Goal: Task Accomplishment & Management: Complete application form

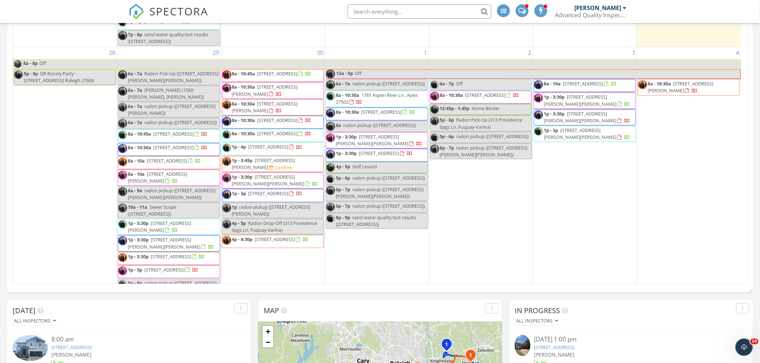
scroll to position [239, 0]
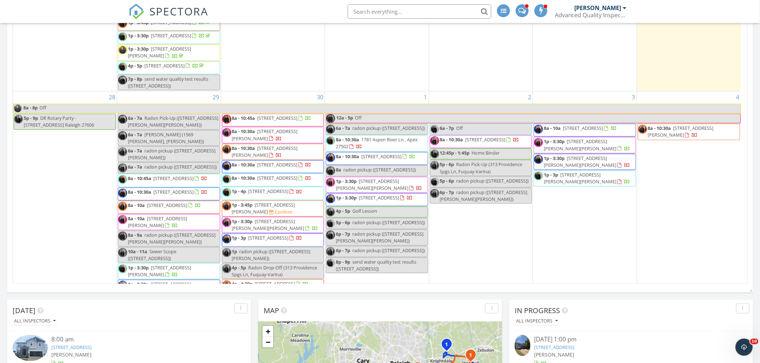
click at [179, 121] on div "29 6a - 7a Radon Pick-Up ([STREET_ADDRESS][PERSON_NAME][PERSON_NAME]) 6a - 7a […" at bounding box center [169, 222] width 104 height 260
click at [164, 92] on link "Inspection" at bounding box center [167, 90] width 37 height 11
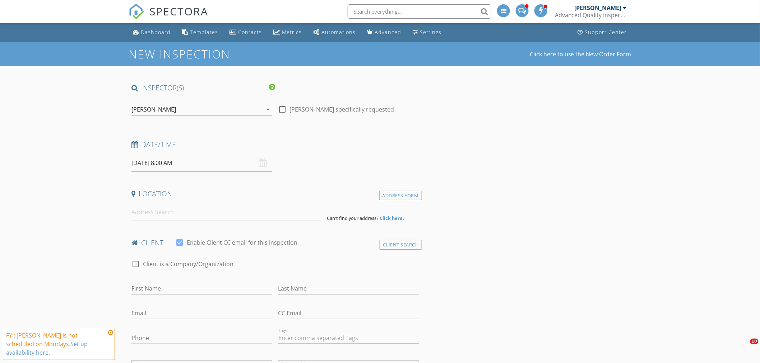
click at [157, 112] on div "[PERSON_NAME]" at bounding box center [153, 109] width 45 height 6
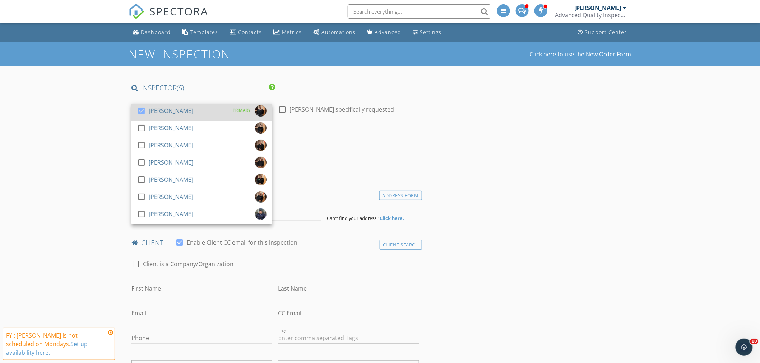
drag, startPoint x: 170, startPoint y: 129, endPoint x: 166, endPoint y: 118, distance: 11.9
click at [170, 128] on div "[PERSON_NAME]" at bounding box center [171, 127] width 45 height 11
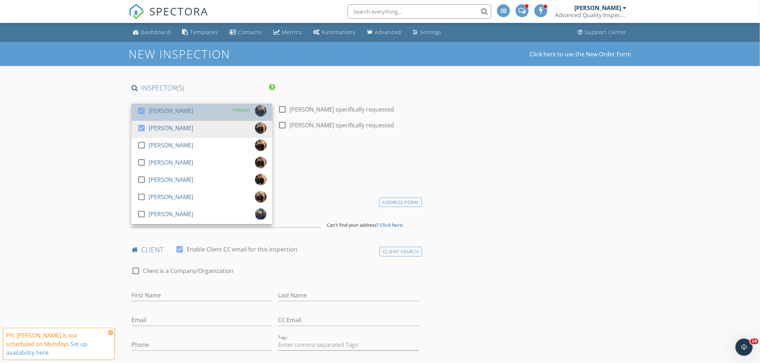
click at [164, 117] on div "check_box Randy Berry" at bounding box center [165, 112] width 56 height 14
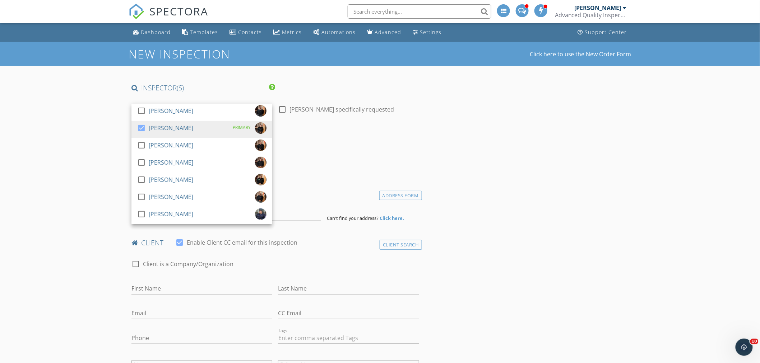
drag, startPoint x: 87, startPoint y: 134, endPoint x: 89, endPoint y: 182, distance: 47.8
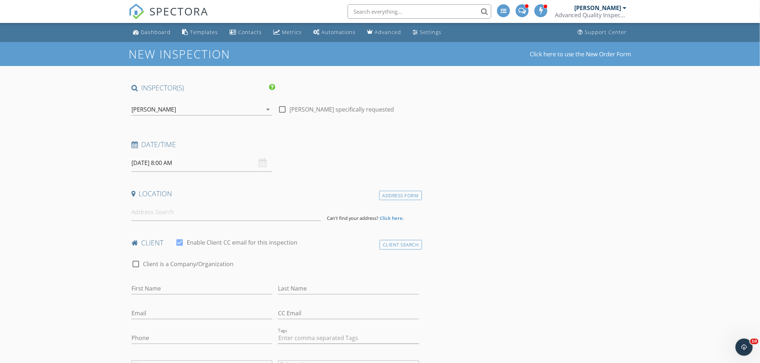
click at [151, 167] on input "09/29/2025 8:00 AM" at bounding box center [201, 163] width 141 height 18
type input "09"
type input "09/29/2025 9:00 AM"
click at [171, 282] on span at bounding box center [173, 282] width 5 height 7
type input "10"
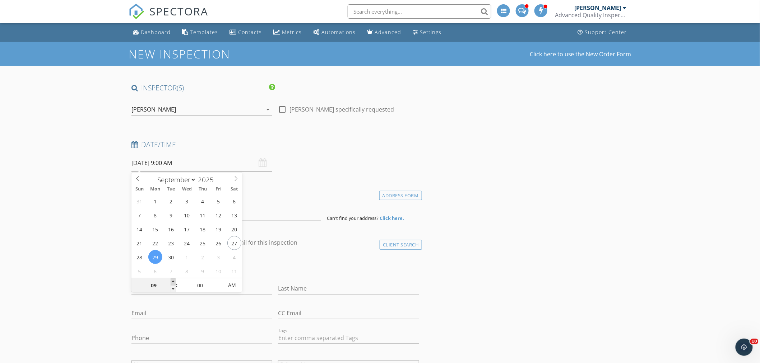
type input "09/29/2025 10:00 AM"
click at [171, 282] on span at bounding box center [173, 282] width 5 height 7
type input "11"
type input "09/29/2025 11:00 AM"
click at [171, 282] on span at bounding box center [173, 282] width 5 height 7
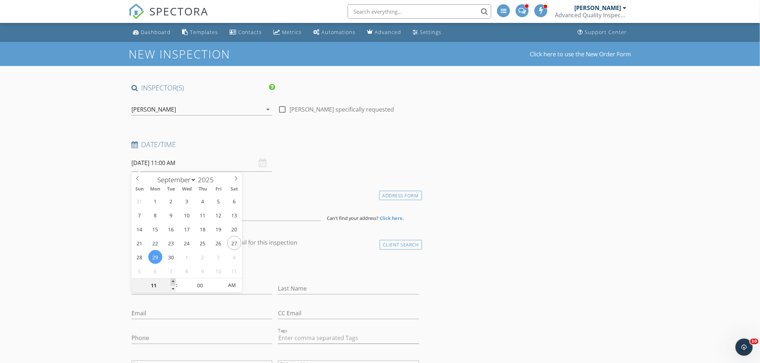
type input "12"
type input "09/29/2025 12:00 PM"
click at [171, 282] on span at bounding box center [173, 282] width 5 height 7
type input "01"
type input "09/29/2025 1:00 PM"
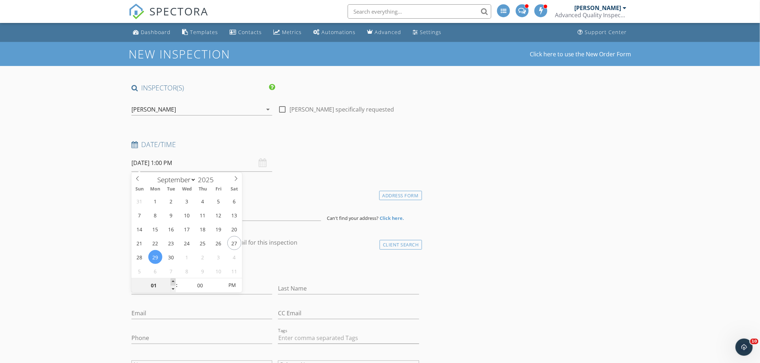
click at [171, 282] on span at bounding box center [173, 282] width 5 height 7
type input "02"
type input "09/29/2025 2:00 PM"
click at [171, 282] on span at bounding box center [173, 282] width 5 height 7
type input "03"
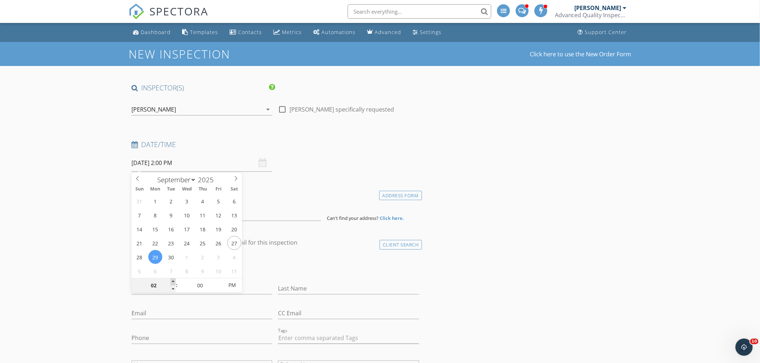
type input "09/29/2025 3:00 PM"
click at [171, 282] on span at bounding box center [173, 282] width 5 height 7
type input "04"
type input "09/29/2025 4:00 PM"
click at [171, 282] on span at bounding box center [173, 282] width 5 height 7
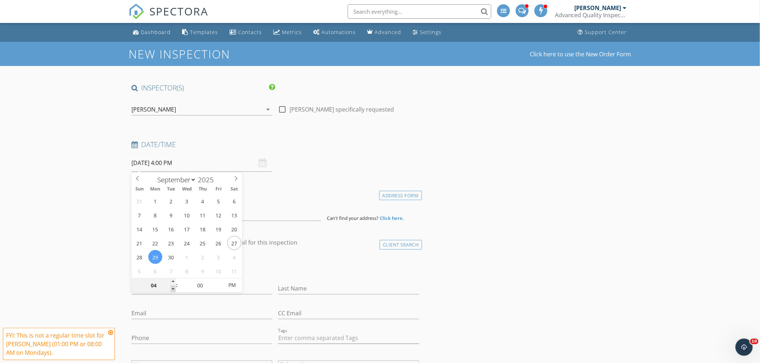
type input "03"
type input "09/29/2025 3:00 PM"
click at [173, 289] on span at bounding box center [173, 289] width 5 height 7
click at [184, 207] on input at bounding box center [226, 213] width 190 height 18
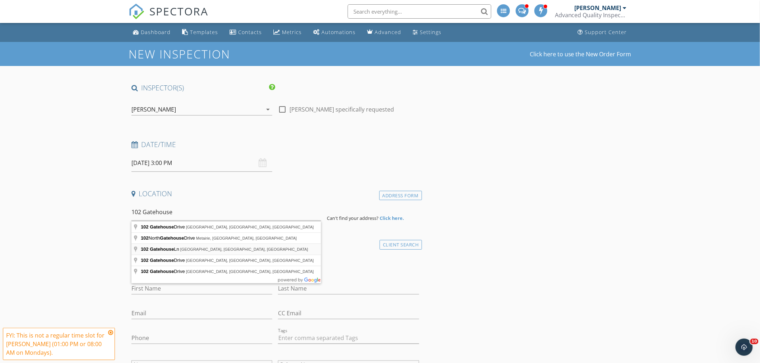
type input "102 Gatehouse Ln, Durham, NC, USA"
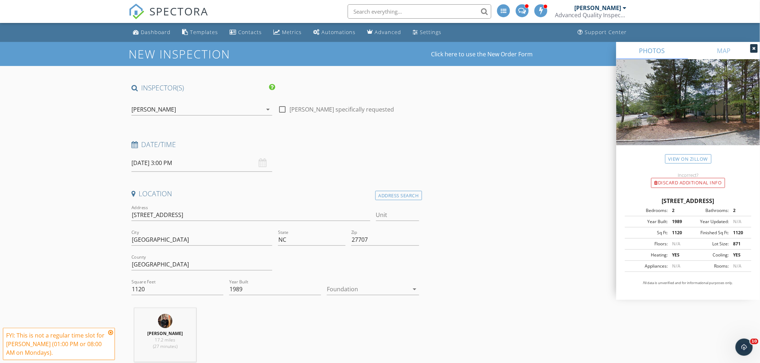
click at [173, 163] on input "09/29/2025 3:00 PM" at bounding box center [201, 163] width 141 height 18
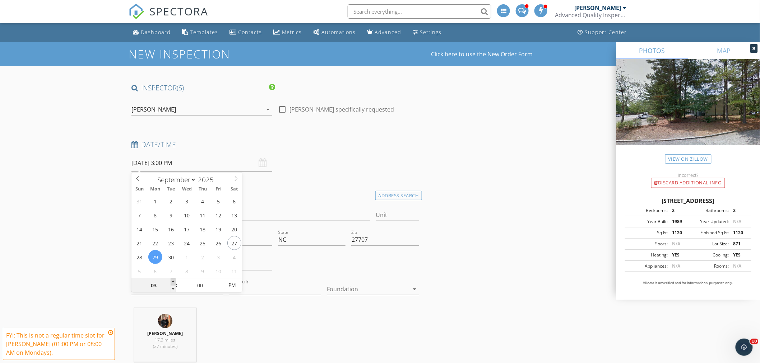
type input "04"
type input "09/29/2025 4:00 PM"
click at [173, 281] on span at bounding box center [173, 282] width 5 height 7
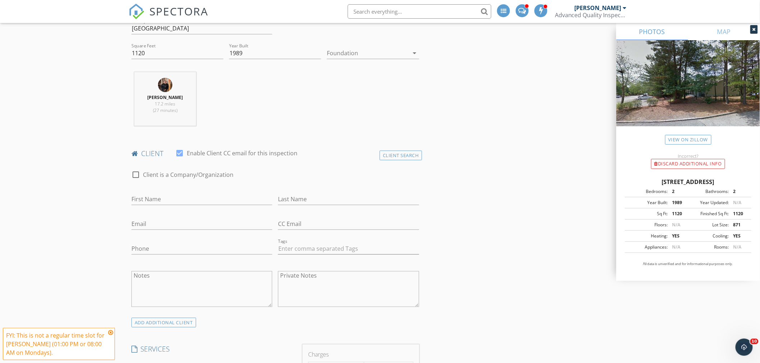
scroll to position [239, 0]
click at [189, 248] on input "Phone" at bounding box center [201, 246] width 141 height 12
type input "919-408-4692"
click at [177, 219] on input "Email" at bounding box center [201, 221] width 141 height 12
click at [145, 223] on input "cagib4756@gmail.com" at bounding box center [201, 221] width 141 height 12
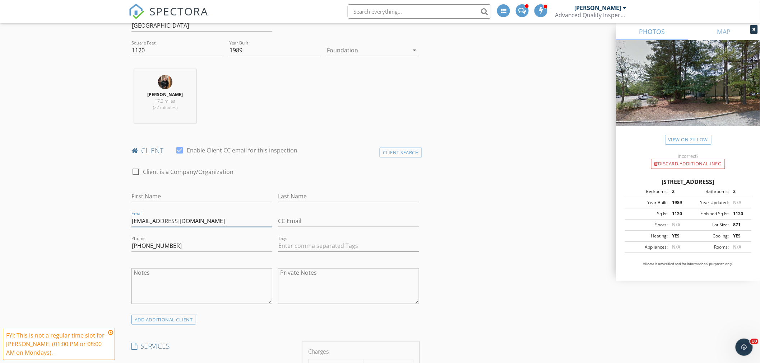
type input "cagib4756@gmail.com"
click at [187, 198] on input "First Name" at bounding box center [201, 197] width 141 height 12
type input "Clarence"
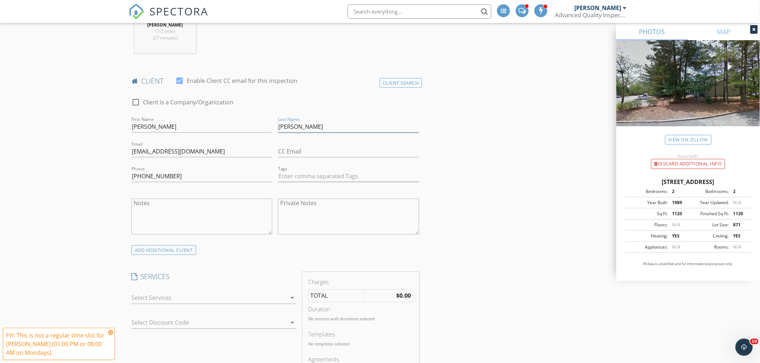
scroll to position [359, 0]
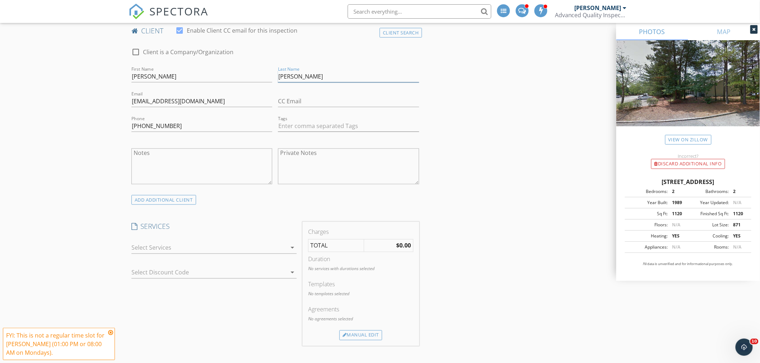
type input "Gibson"
click at [199, 246] on div at bounding box center [208, 247] width 155 height 11
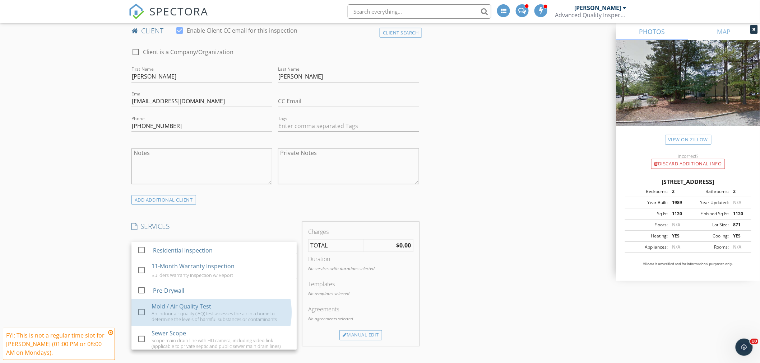
drag, startPoint x: 202, startPoint y: 310, endPoint x: 112, endPoint y: 296, distance: 91.3
click at [182, 306] on div "Mold / Air Quality Test" at bounding box center [182, 307] width 60 height 9
checkbox input "false"
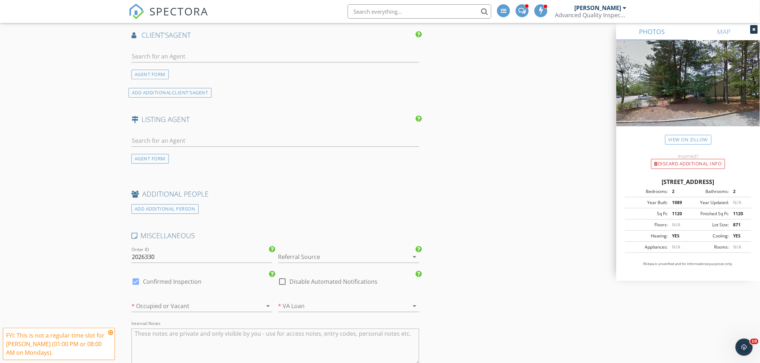
scroll to position [838, 0]
click at [198, 301] on div at bounding box center [191, 303] width 121 height 11
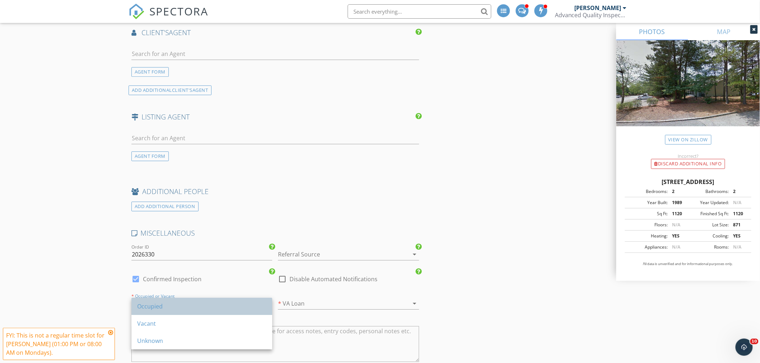
drag, startPoint x: 163, startPoint y: 308, endPoint x: 96, endPoint y: 290, distance: 69.4
click at [161, 307] on div "Occupied" at bounding box center [201, 306] width 129 height 9
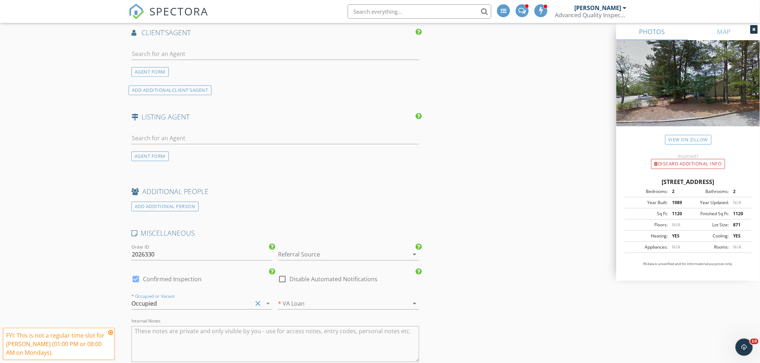
click at [362, 251] on div at bounding box center [338, 254] width 121 height 11
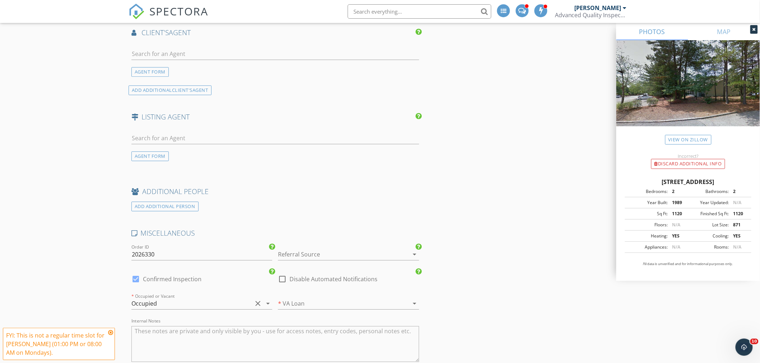
click at [330, 254] on div at bounding box center [338, 254] width 121 height 11
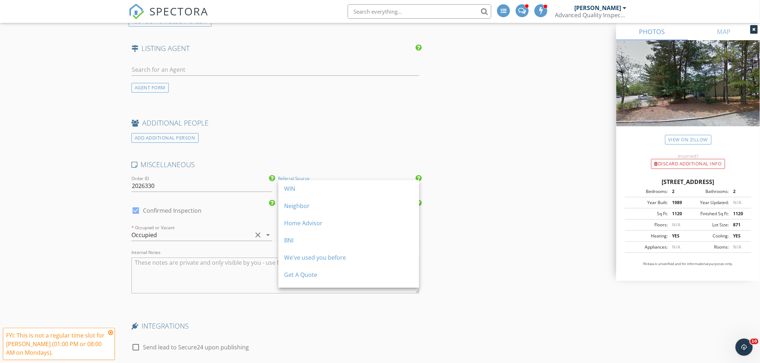
scroll to position [918, 0]
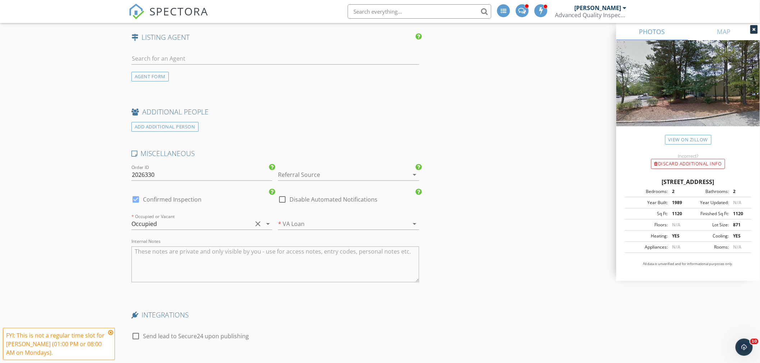
click at [296, 174] on div at bounding box center [338, 174] width 121 height 11
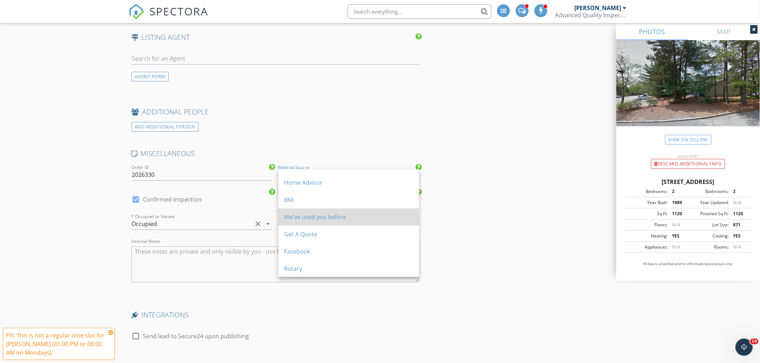
scroll to position [80, 0]
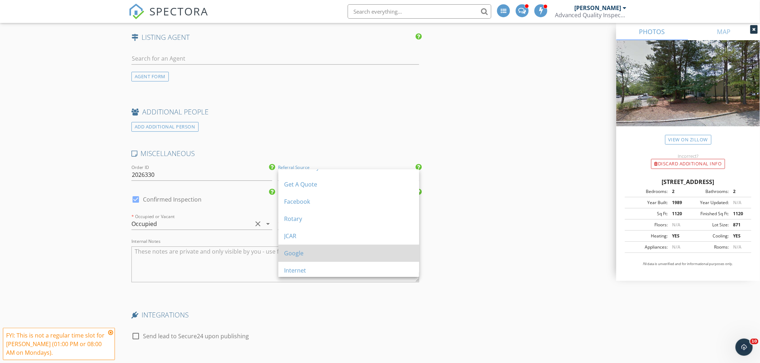
click at [339, 251] on div "Google" at bounding box center [348, 253] width 129 height 9
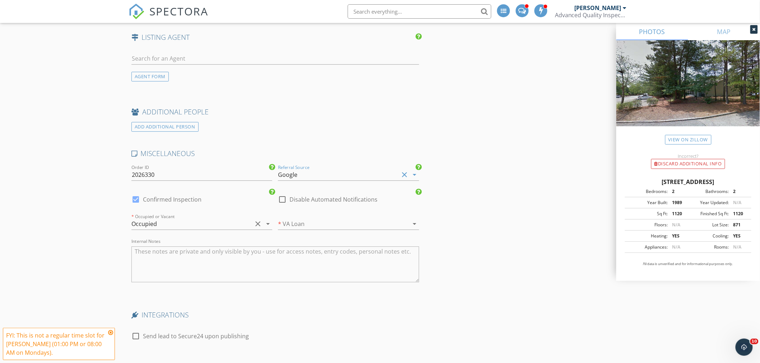
click at [166, 271] on textarea "Internal Notes" at bounding box center [275, 265] width 288 height 36
click at [177, 257] on textarea "Internal Notes" at bounding box center [275, 265] width 288 height 36
click at [200, 255] on textarea "Internal Notes" at bounding box center [275, 265] width 288 height 36
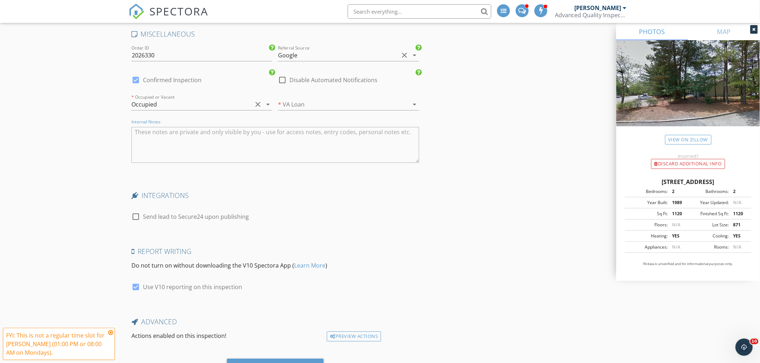
scroll to position [957, 0]
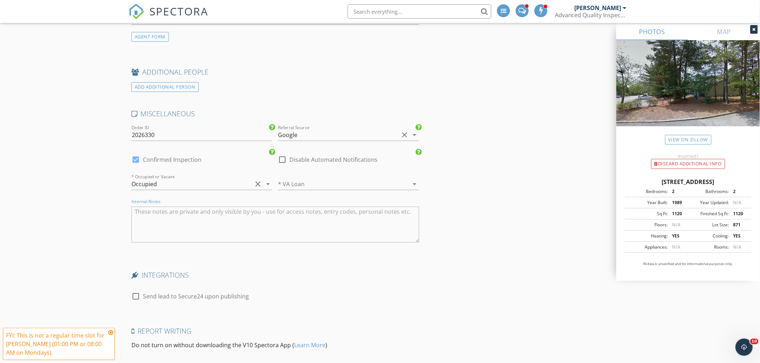
click at [199, 226] on textarea "Internal Notes" at bounding box center [275, 225] width 288 height 36
click at [210, 223] on textarea "client has a smell in the home - noticed last November - hvac came out and iden…" at bounding box center [275, 225] width 288 height 36
click at [379, 220] on textarea "client has a smell in the home - noticed last November - hvac came out and iden…" at bounding box center [275, 225] width 288 height 36
click at [334, 217] on textarea "client has a smell in the home - noticed last November - hvac came out and iden…" at bounding box center [275, 225] width 288 height 36
drag, startPoint x: 289, startPoint y: 213, endPoint x: 487, endPoint y: 197, distance: 198.5
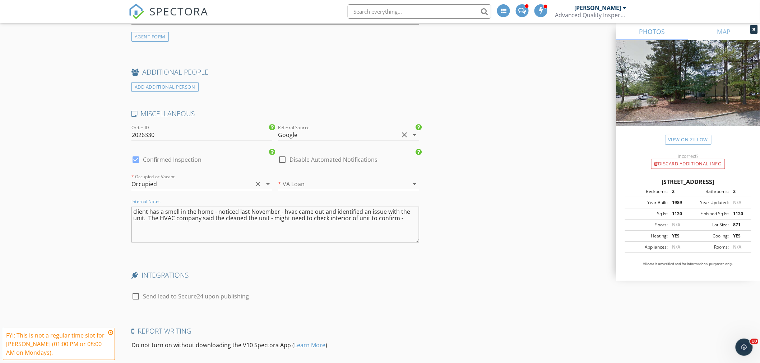
click at [403, 218] on textarea "client has a smell in the home - noticed last November - hvac came out and iden…" at bounding box center [275, 225] width 288 height 36
click at [295, 211] on textarea "client has a smell in the home - noticed last November - hvac came out and iden…" at bounding box center [275, 225] width 288 height 36
drag, startPoint x: 310, startPoint y: 211, endPoint x: 280, endPoint y: 211, distance: 29.4
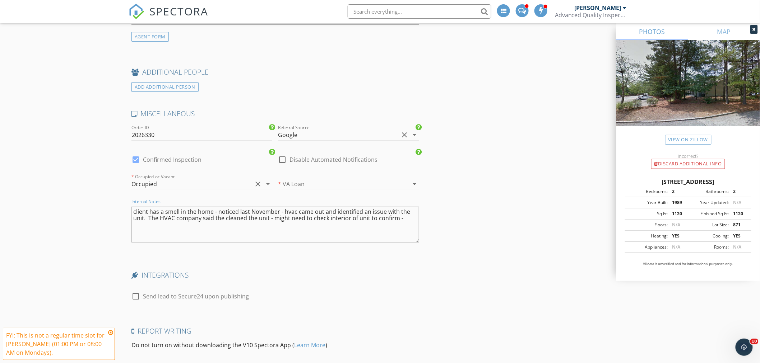
click at [280, 211] on textarea "client has a smell in the home - noticed last November - hvac came out and iden…" at bounding box center [275, 225] width 288 height 36
click at [313, 212] on textarea "client has a smell in the home - noticed last November - hvac came out and iden…" at bounding box center [275, 225] width 288 height 36
drag, startPoint x: 311, startPoint y: 212, endPoint x: 130, endPoint y: 214, distance: 180.3
click at [130, 214] on div "Internal Notes client has a smell in the home - noticed last November - hvac ca…" at bounding box center [275, 226] width 293 height 56
drag, startPoint x: 405, startPoint y: 221, endPoint x: 134, endPoint y: 211, distance: 270.6
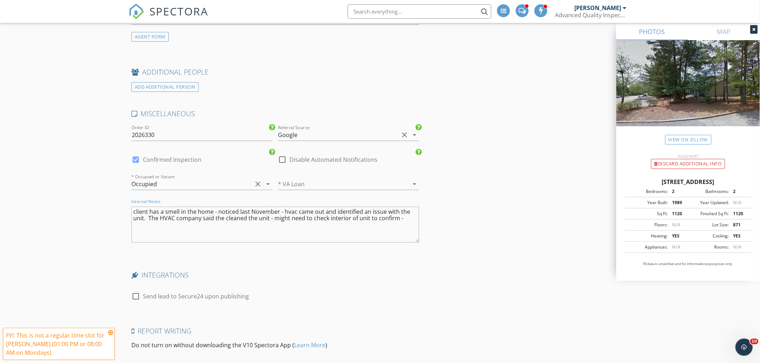
click at [134, 211] on textarea "client has a smell in the home - noticed last November - hvac came out and iden…" at bounding box center [275, 225] width 288 height 36
click at [405, 219] on textarea "client has a smell in the home - noticed last November - hvac came out and iden…" at bounding box center [275, 225] width 288 height 36
drag, startPoint x: 401, startPoint y: 218, endPoint x: 130, endPoint y: 213, distance: 271.2
click at [130, 213] on div "Internal Notes client has a smell in the home - noticed last November - hvac ca…" at bounding box center [275, 226] width 293 height 56
click at [215, 227] on textarea "client has a smell in the home - noticed last November - hvac came out and iden…" at bounding box center [275, 225] width 288 height 36
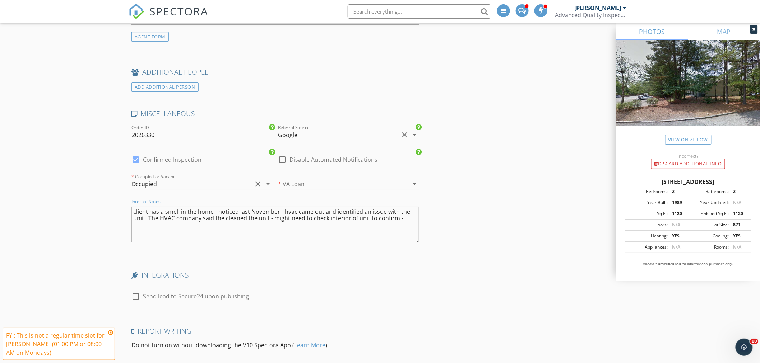
click at [405, 218] on textarea "client has a smell in the home - noticed last November - hvac came out and iden…" at bounding box center [275, 225] width 288 height 36
click at [368, 220] on textarea "client has a smell in the home - noticed last November - hvac came out and iden…" at bounding box center [275, 225] width 288 height 36
click at [302, 224] on textarea "client has a smell in the home - noticed last November - hvac came out and iden…" at bounding box center [275, 225] width 288 height 36
drag, startPoint x: 294, startPoint y: 210, endPoint x: 285, endPoint y: 210, distance: 8.6
click at [285, 210] on textarea "client has a smell in the home - noticed last November - hvac came out and iden…" at bounding box center [275, 225] width 288 height 36
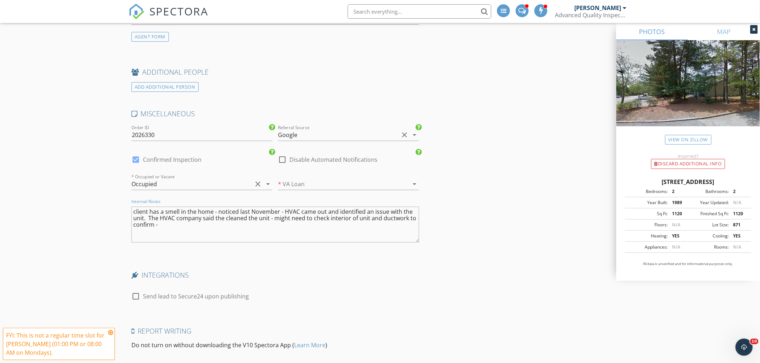
click at [198, 226] on textarea "client has a smell in the home - noticed last November - HVAC came out and iden…" at bounding box center [275, 225] width 288 height 36
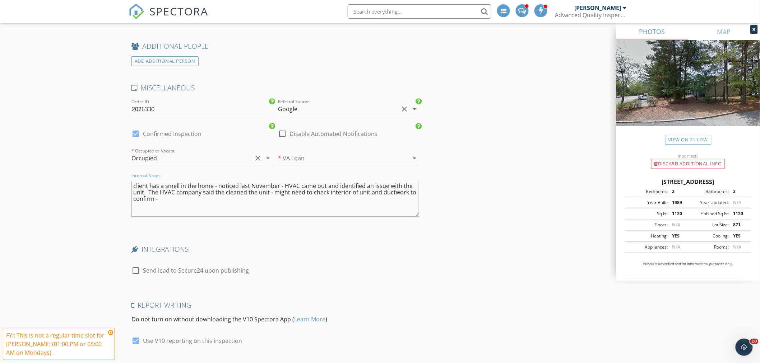
scroll to position [1037, 0]
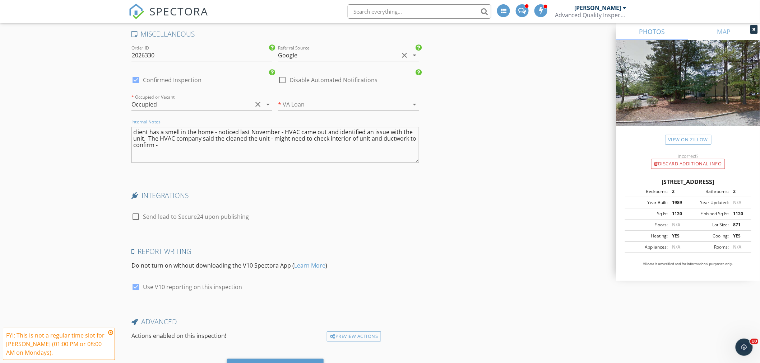
click at [168, 148] on textarea "client has a smell in the home - noticed last November - HVAC came out and iden…" at bounding box center [275, 145] width 288 height 36
type textarea "client has a smell in the home - noticed last November - HVAC came out and iden…"
click at [177, 146] on textarea "client has a smell in the home - noticed last November - HVAC came out and iden…" at bounding box center [275, 145] width 288 height 36
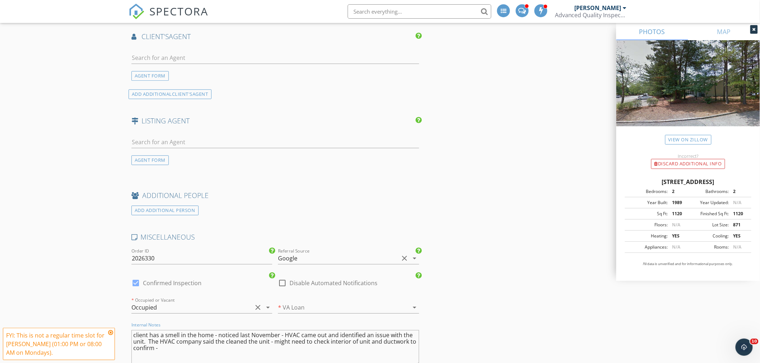
scroll to position [838, 0]
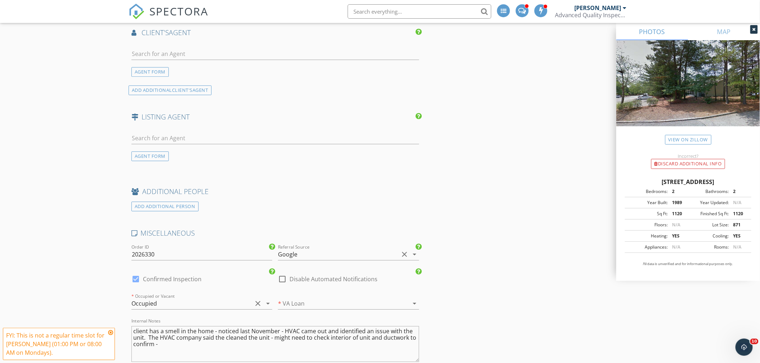
click at [110, 333] on icon at bounding box center [110, 333] width 5 height 6
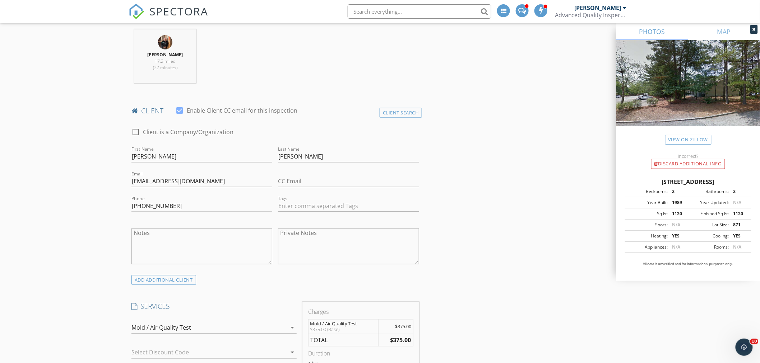
scroll to position [0, 0]
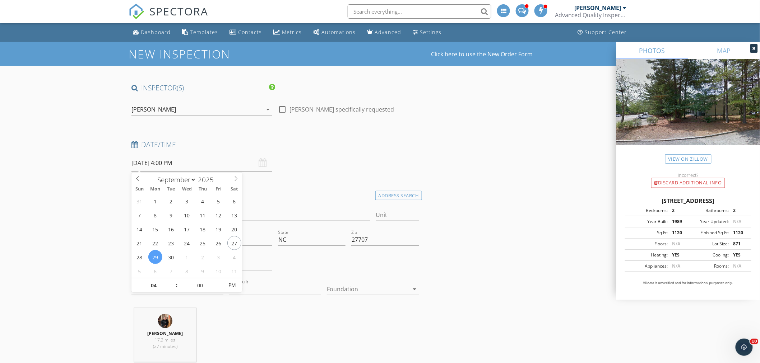
drag, startPoint x: 184, startPoint y: 164, endPoint x: 131, endPoint y: 163, distance: 52.8
click at [131, 163] on input "09/29/2025 4:00 PM" at bounding box center [201, 163] width 141 height 18
drag, startPoint x: 185, startPoint y: 163, endPoint x: 104, endPoint y: 163, distance: 80.4
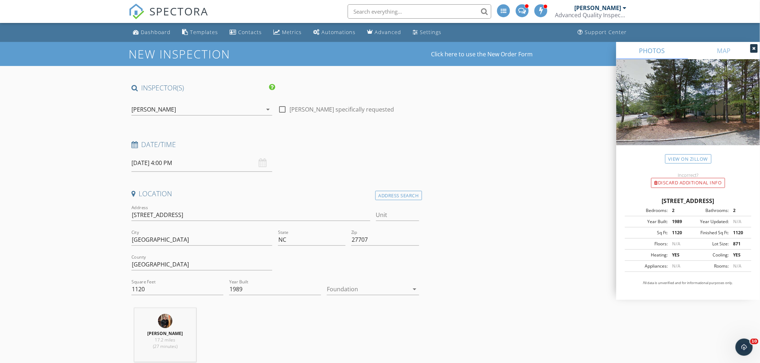
drag, startPoint x: 129, startPoint y: 163, endPoint x: 192, endPoint y: 160, distance: 63.3
click at [192, 160] on div "09/29/2025 4:00 PM" at bounding box center [202, 163] width 147 height 18
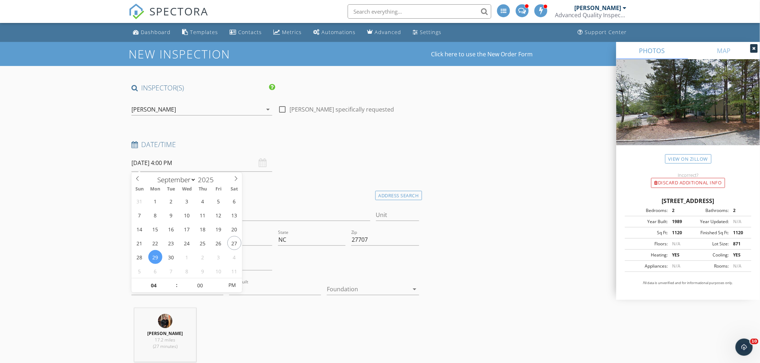
drag, startPoint x: 186, startPoint y: 163, endPoint x: 111, endPoint y: 160, distance: 74.7
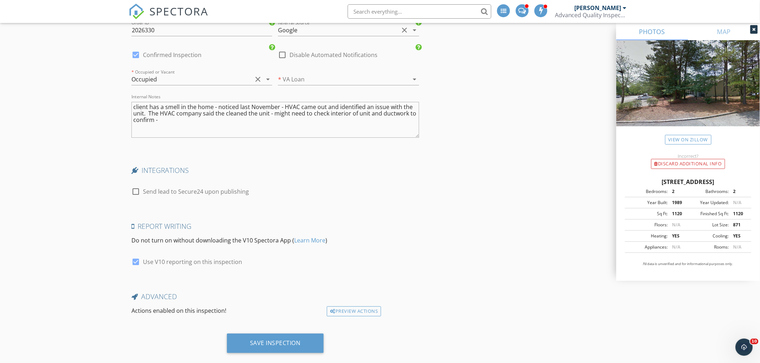
scroll to position [1075, 0]
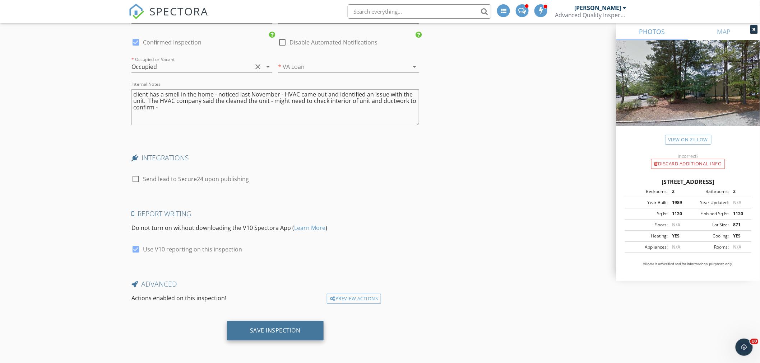
click at [275, 329] on div "Save Inspection" at bounding box center [275, 330] width 51 height 7
